Goal: Navigation & Orientation: Find specific page/section

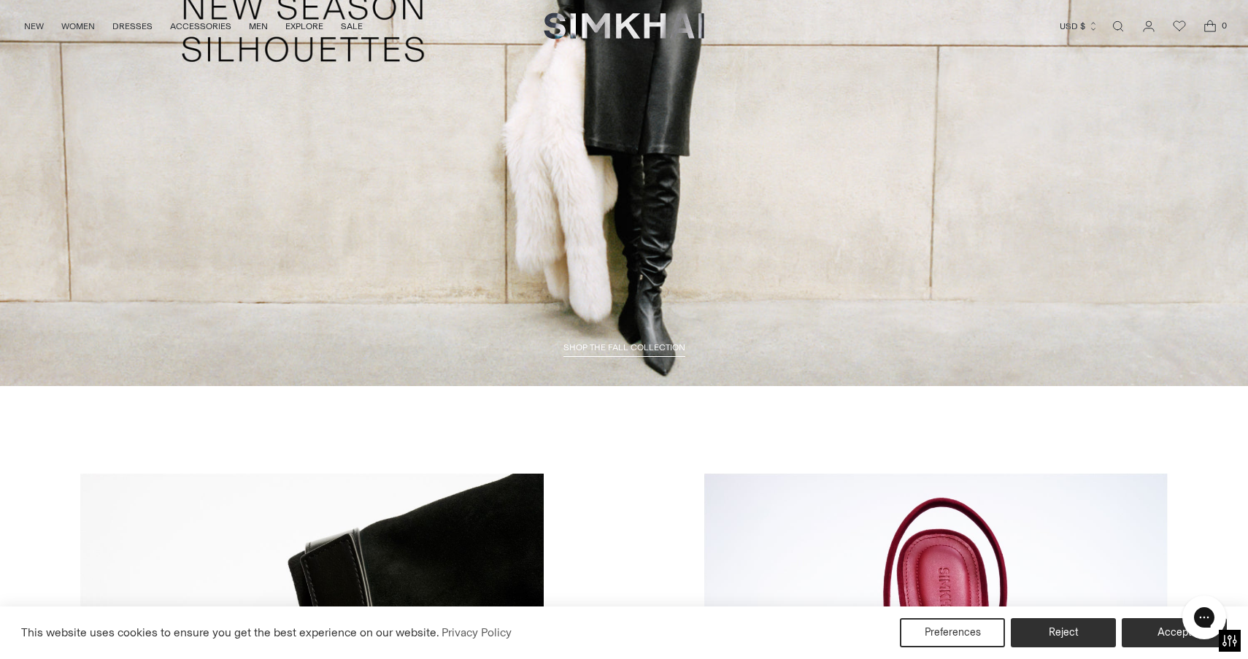
scroll to position [2899, 0]
click at [614, 344] on span "SHOP THE FALL COLLECTION" at bounding box center [624, 346] width 122 height 10
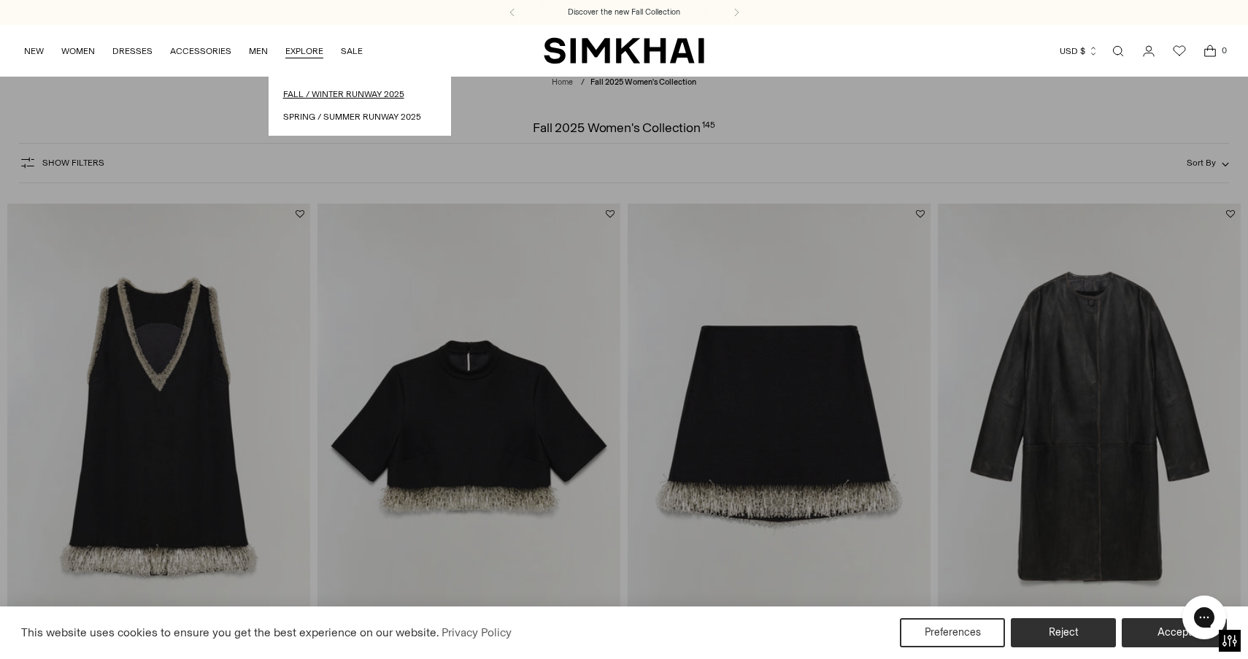
click at [313, 92] on link "Fall / Winter Runway 2025" at bounding box center [359, 95] width 153 height 14
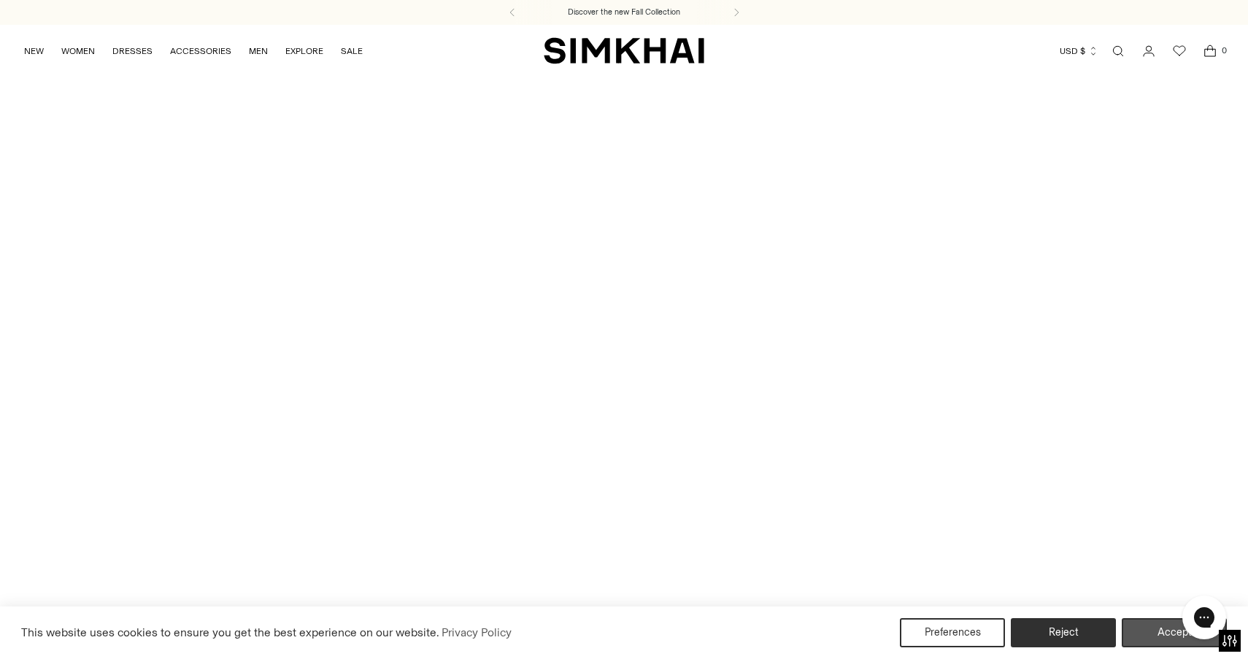
click at [1146, 628] on button "Accept" at bounding box center [1174, 632] width 105 height 29
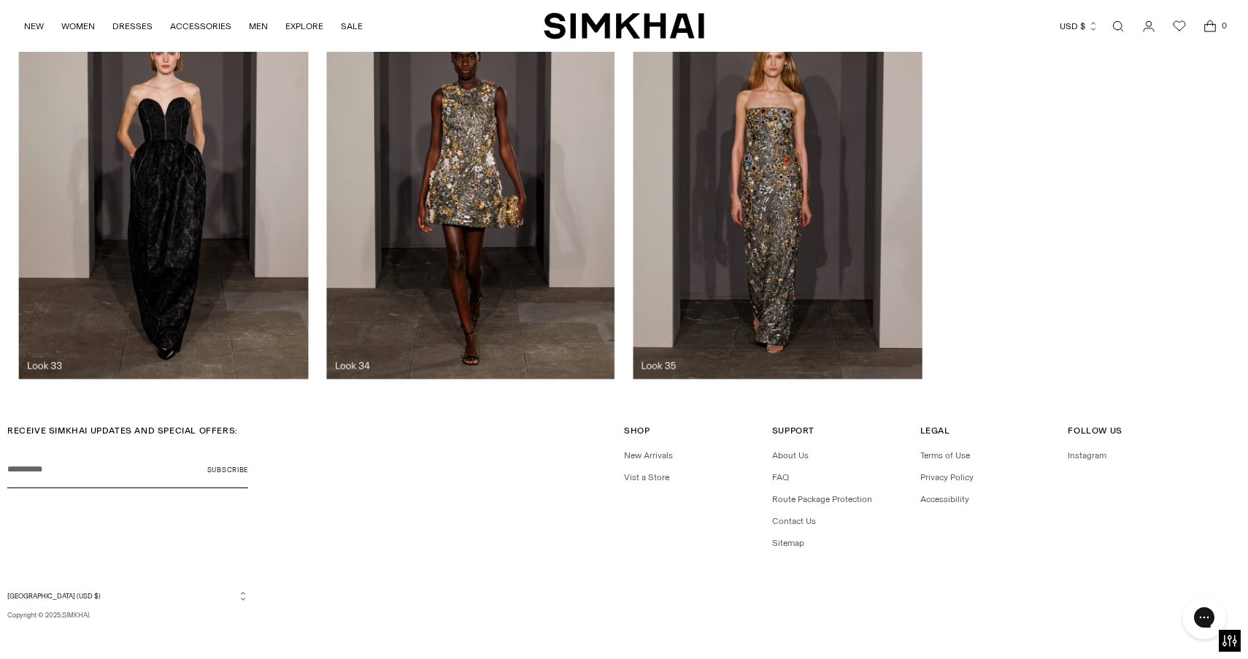
scroll to position [3825, 0]
click at [798, 451] on link "About Us" at bounding box center [790, 455] width 36 height 10
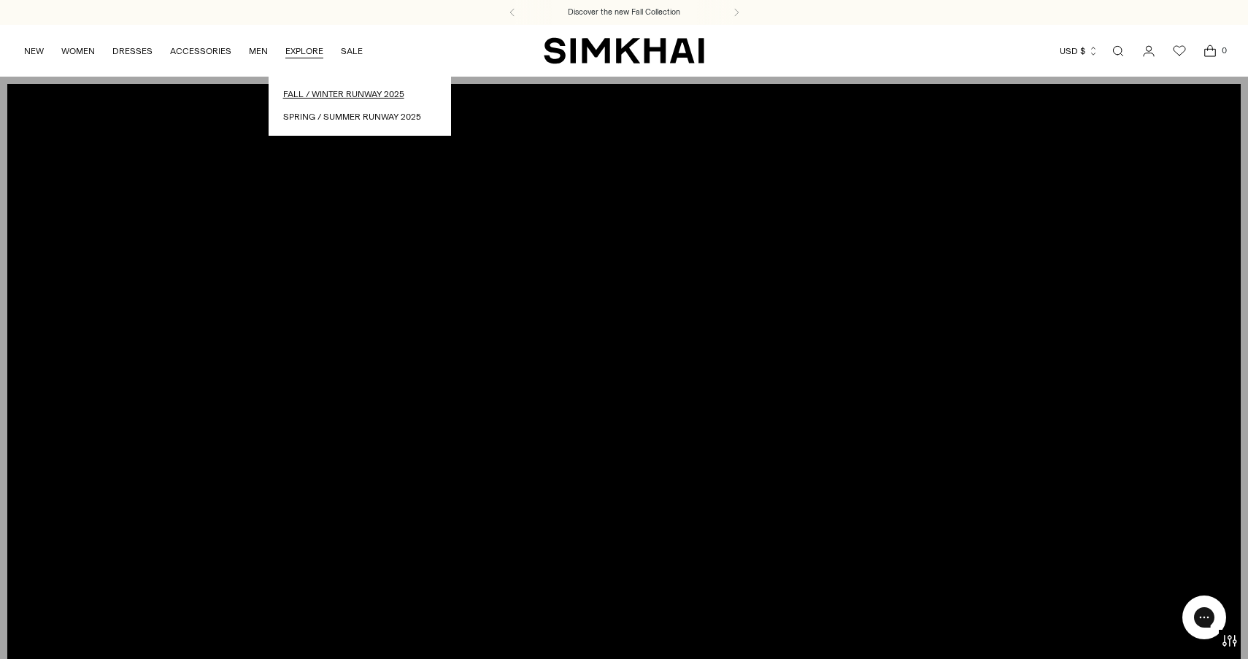
click at [312, 93] on link "Fall / Winter Runway 2025" at bounding box center [359, 95] width 153 height 14
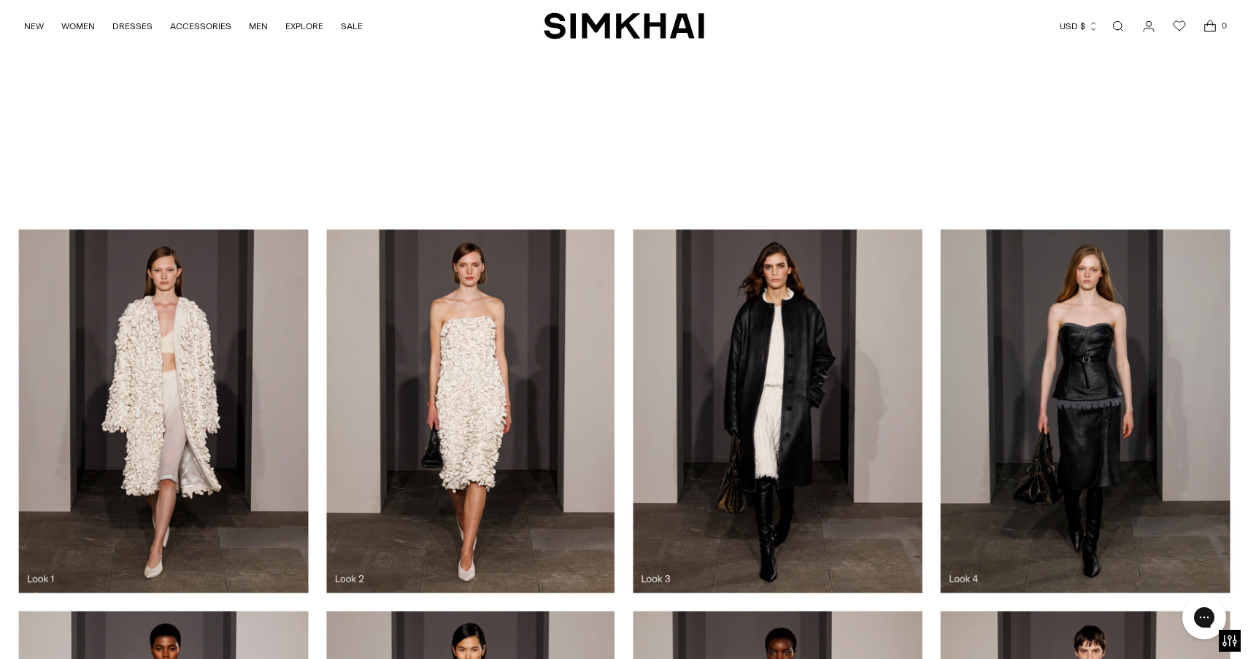
scroll to position [1221, 0]
